Goal: Transaction & Acquisition: Book appointment/travel/reservation

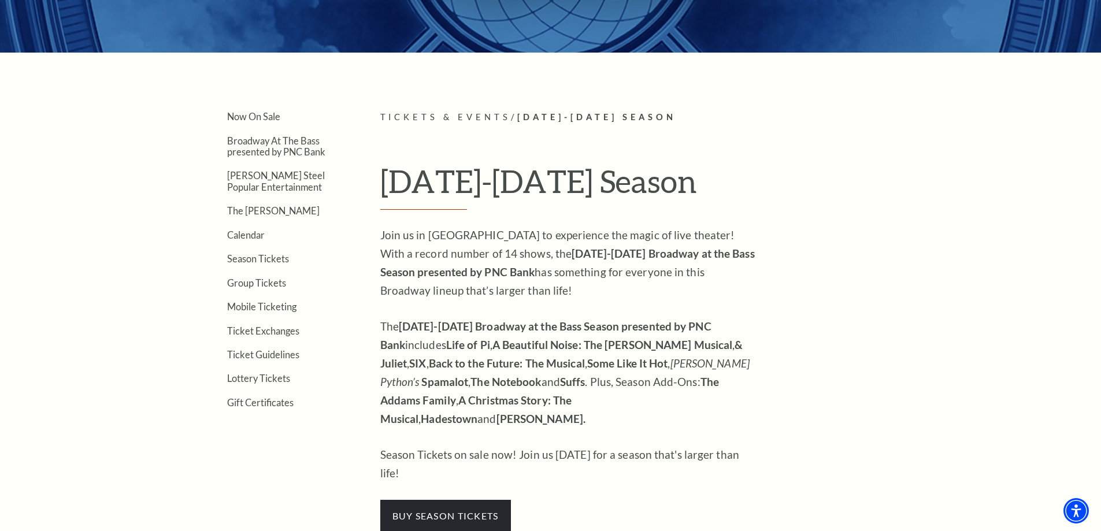
scroll to position [347, 0]
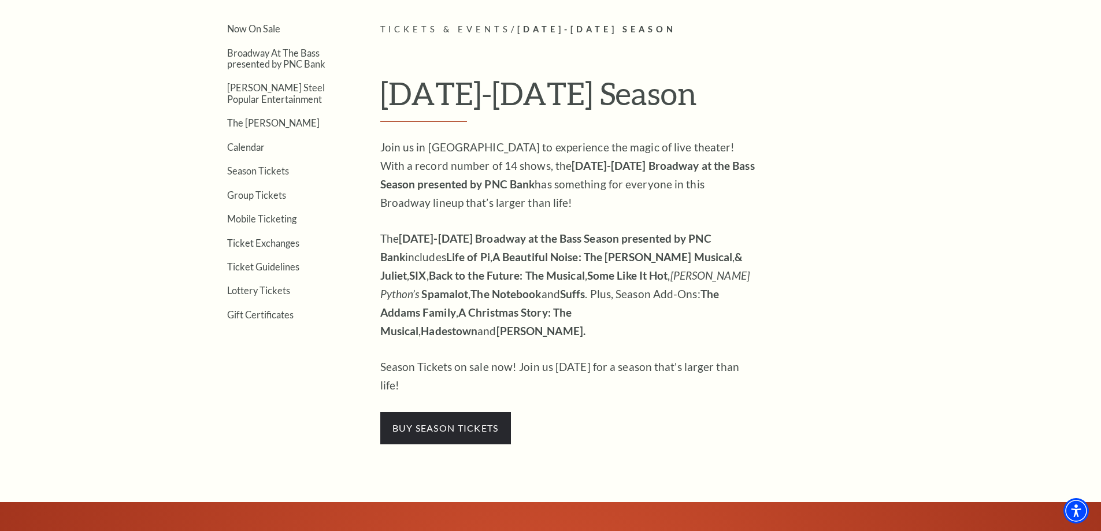
click at [498, 316] on strong "A Christmas Story: The Musical" at bounding box center [476, 322] width 192 height 32
click at [477, 324] on strong "Hadestown" at bounding box center [449, 330] width 57 height 13
click at [586, 324] on strong "Hamilton." at bounding box center [541, 330] width 89 height 13
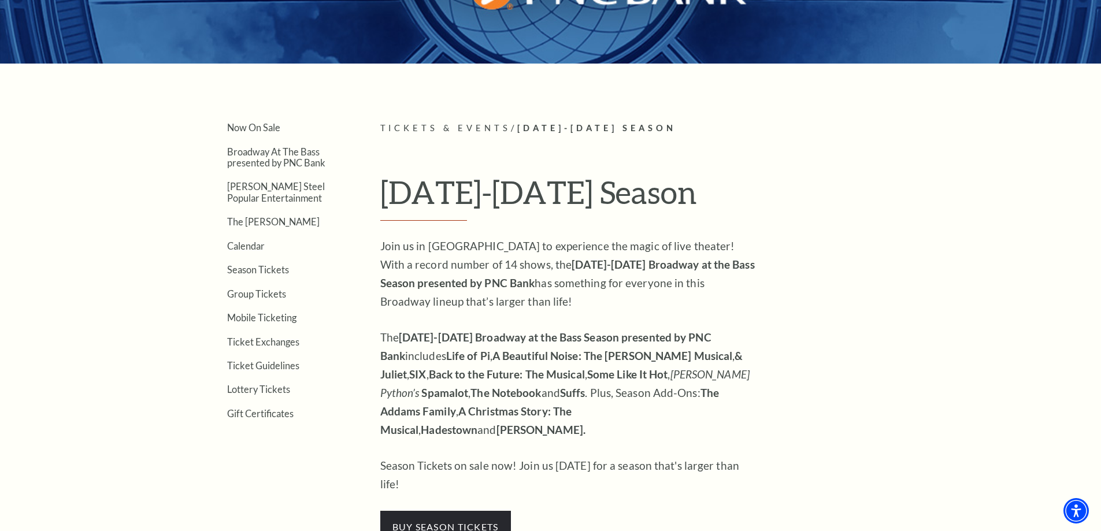
scroll to position [231, 0]
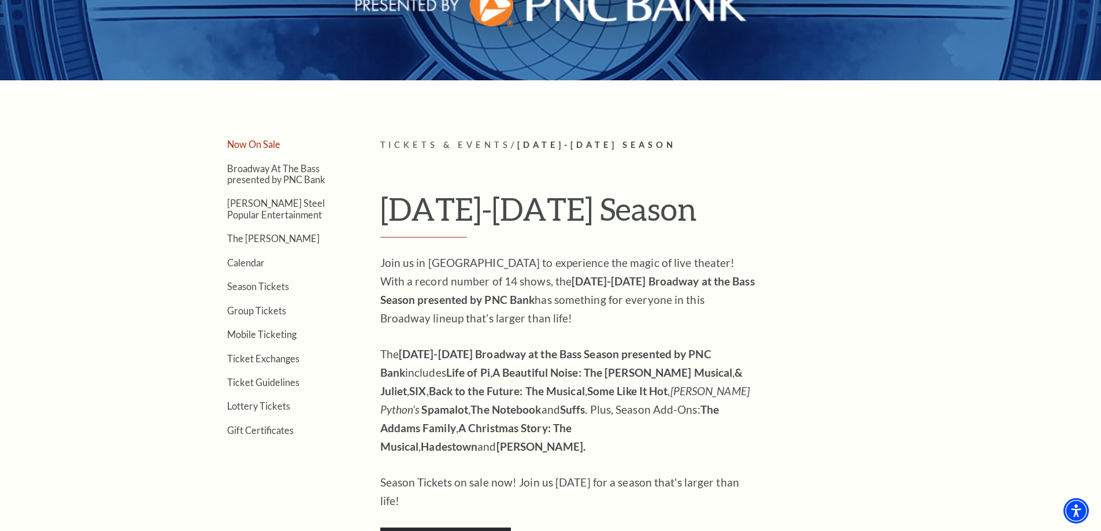
click at [269, 142] on link "Now On Sale" at bounding box center [253, 144] width 53 height 11
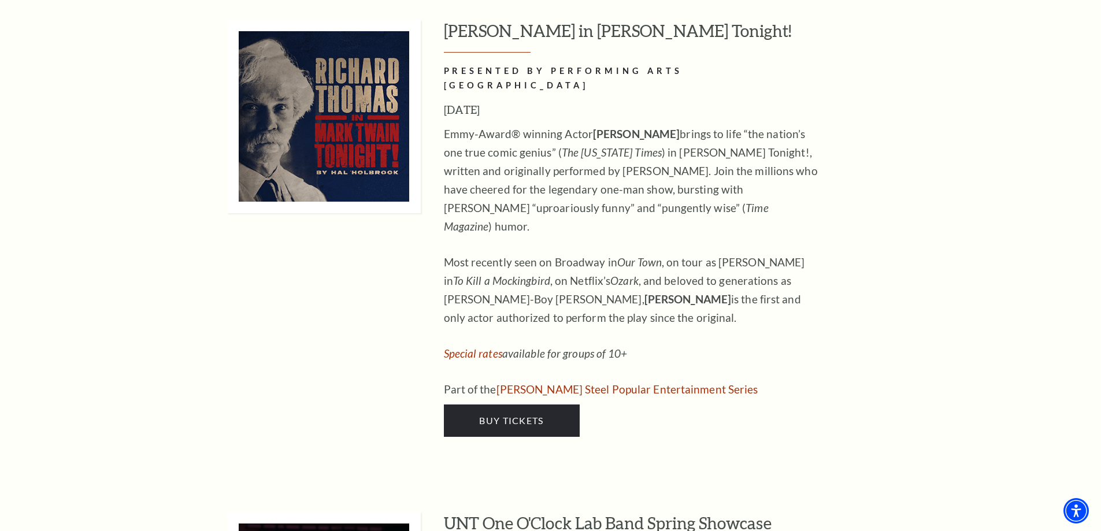
scroll to position [5954, 0]
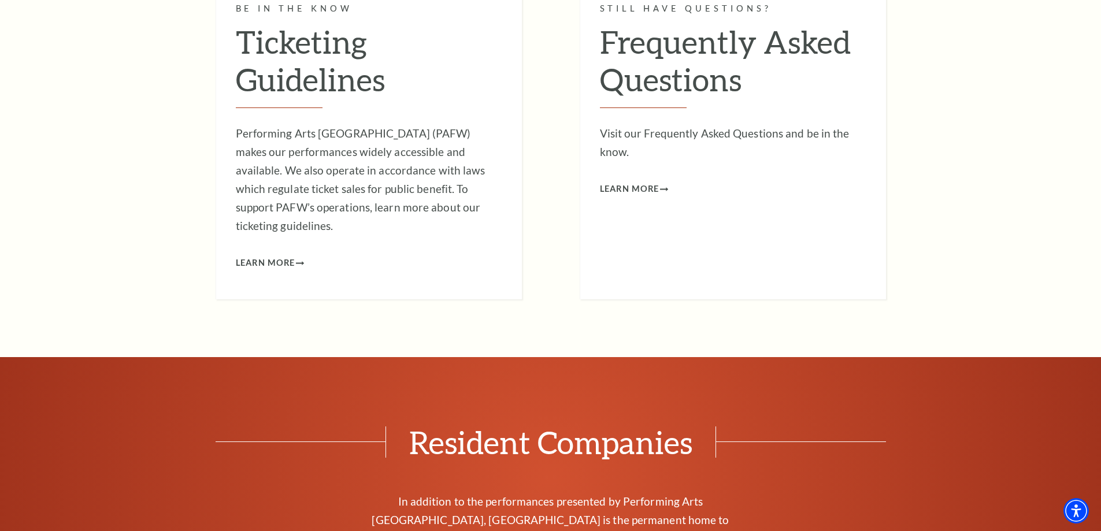
drag, startPoint x: 548, startPoint y: 286, endPoint x: 554, endPoint y: 288, distance: 6.5
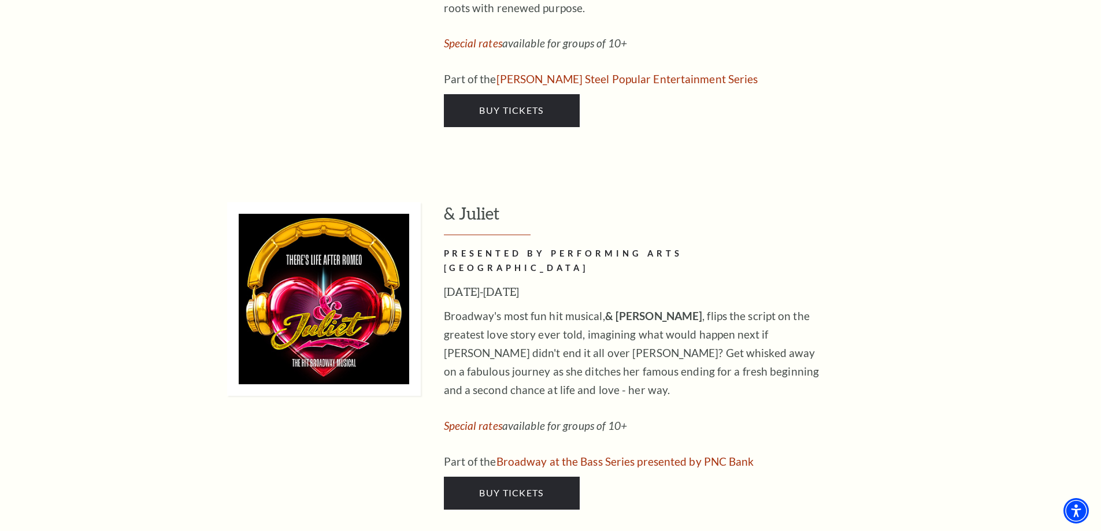
scroll to position [3873, 0]
click at [468, 419] on link "Special rates" at bounding box center [473, 425] width 58 height 13
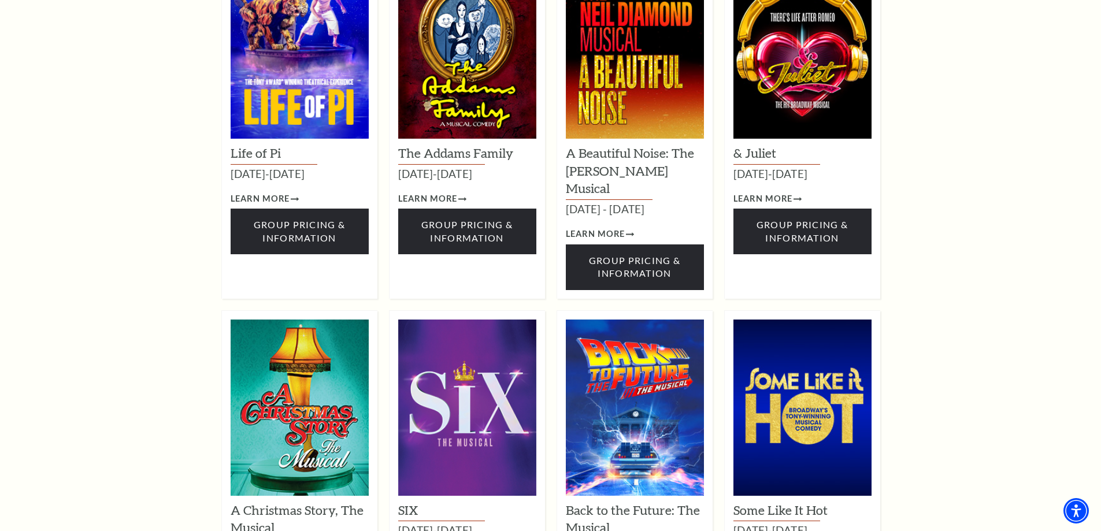
scroll to position [1041, 0]
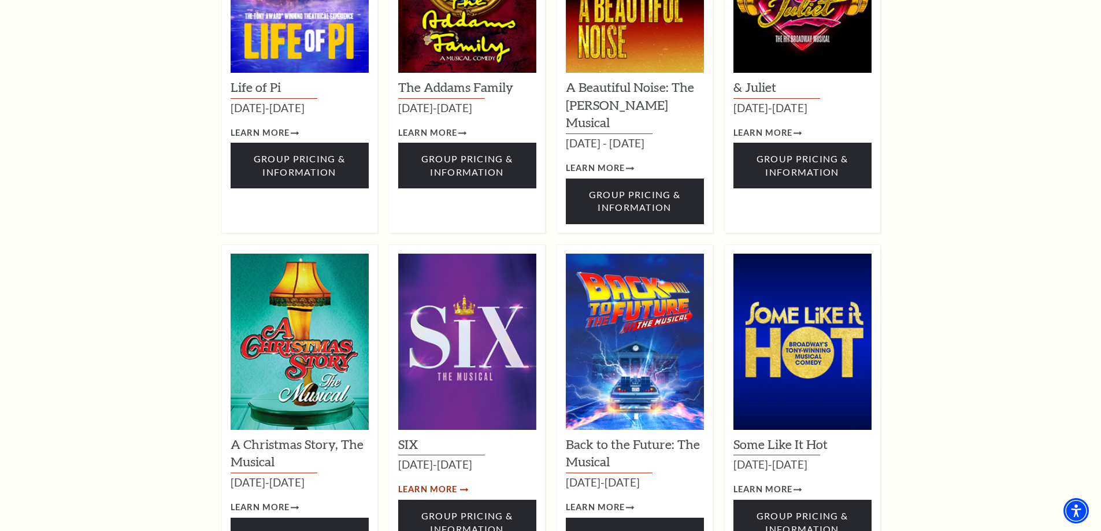
click at [446, 483] on span "Learn More" at bounding box center [428, 490] width 60 height 14
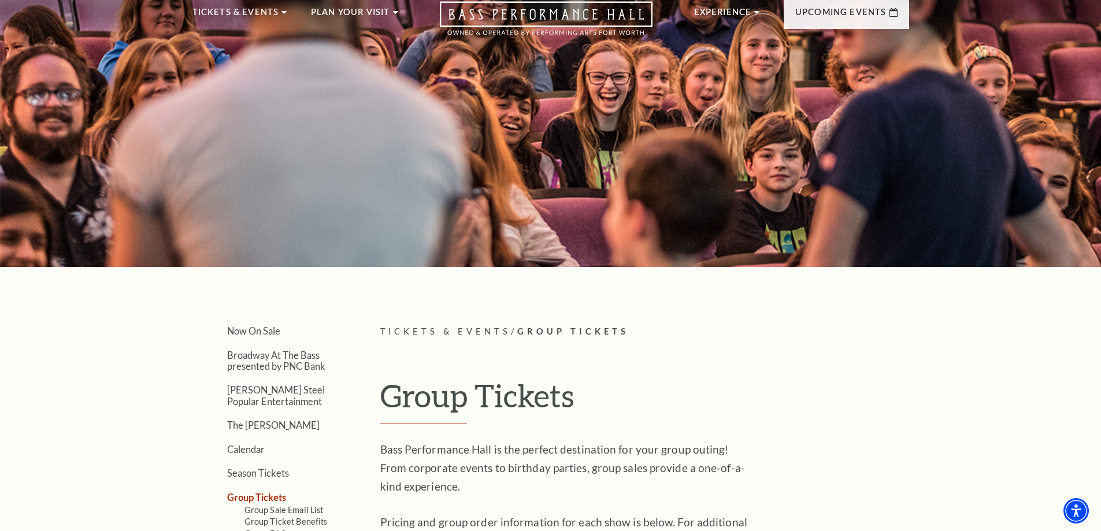
scroll to position [0, 0]
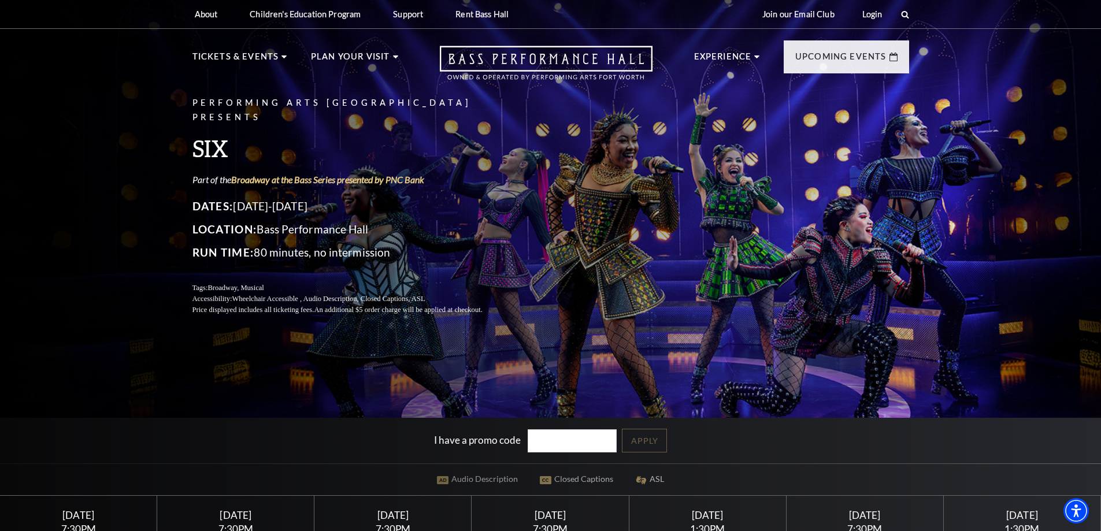
scroll to position [231, 0]
